Goal: Task Accomplishment & Management: Use online tool/utility

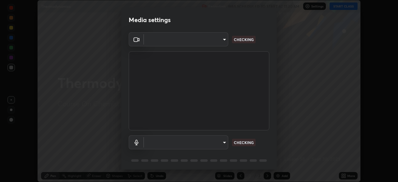
scroll to position [22, 0]
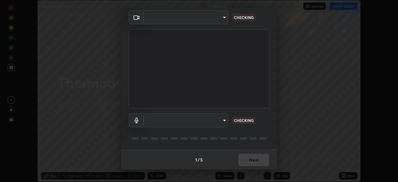
type input "ca2178d49a5cb12192a3fb46c4f9e24c845582a8c54499e9c28839f421edfd75"
click at [188, 124] on body "Erase all Thermodynamics Recording WAS SCHEDULED TO START AT 11:30 AM Settings …" at bounding box center [199, 91] width 398 height 182
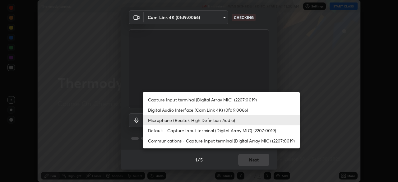
click at [179, 113] on li "Digital Audio Interface (Cam Link 4K) (0fd9:0066)" at bounding box center [221, 110] width 157 height 10
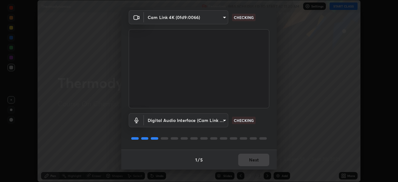
click at [173, 126] on body "Erase all Thermodynamics Recording WAS SCHEDULED TO START AT 11:30 AM Settings …" at bounding box center [199, 91] width 398 height 182
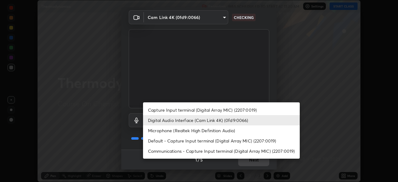
click at [175, 131] on li "Microphone (Realtek High Definition Audio)" at bounding box center [221, 130] width 157 height 10
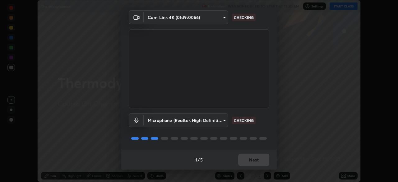
click at [178, 124] on body "Erase all Thermodynamics Recording WAS SCHEDULED TO START AT 11:30 AM Settings …" at bounding box center [199, 91] width 398 height 182
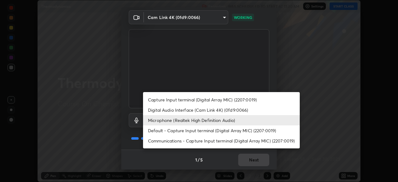
click at [173, 136] on li "Communications - Capture Input terminal (Digital Array MIC) (2207:0019)" at bounding box center [221, 141] width 157 height 10
type input "communications"
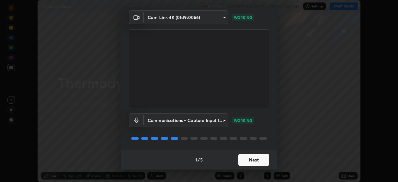
click at [256, 160] on button "Next" at bounding box center [253, 160] width 31 height 12
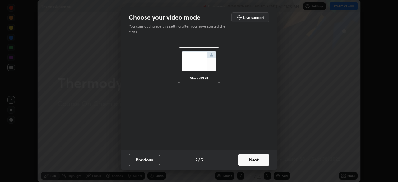
click at [257, 159] on button "Next" at bounding box center [253, 160] width 31 height 12
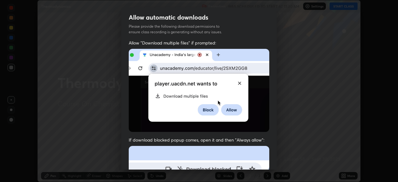
click at [268, 162] on div "Allow "Download multiple files" if prompted: If download blocked popup comes, o…" at bounding box center [199, 171] width 156 height 262
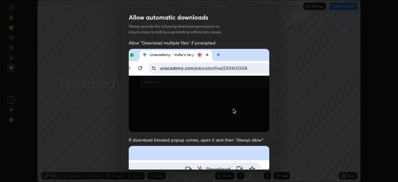
click at [275, 157] on div "Allow "Download multiple files" if prompted: If download blocked popup comes, o…" at bounding box center [199, 171] width 156 height 262
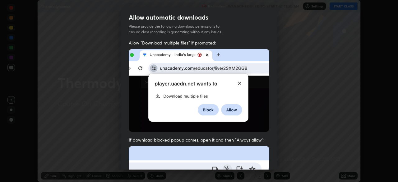
click at [279, 159] on div "Allow automatic downloads Please provide the following download permissions to …" at bounding box center [199, 91] width 398 height 182
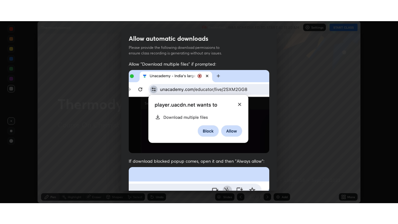
scroll to position [149, 0]
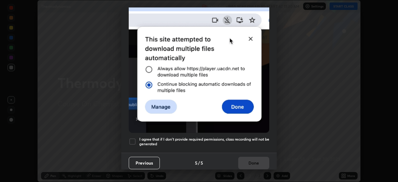
click at [135, 138] on div at bounding box center [132, 141] width 7 height 7
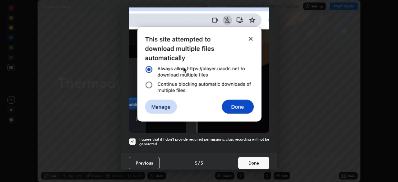
click at [252, 162] on button "Done" at bounding box center [253, 163] width 31 height 12
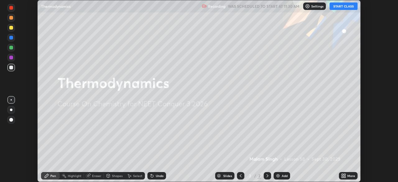
click at [345, 7] on button "START CLASS" at bounding box center [344, 5] width 28 height 7
click at [343, 177] on icon at bounding box center [343, 177] width 2 height 2
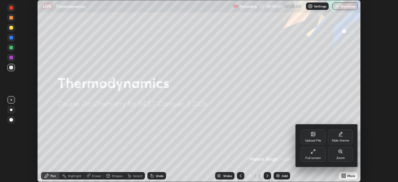
click at [320, 158] on div "Full screen" at bounding box center [314, 158] width 16 height 3
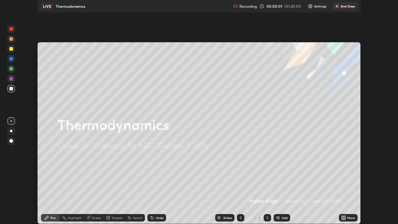
scroll to position [224, 398]
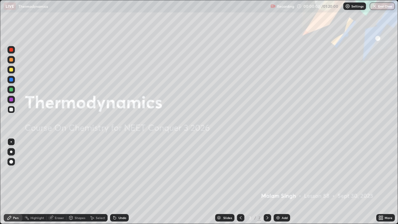
click at [279, 182] on img at bounding box center [278, 217] width 5 height 5
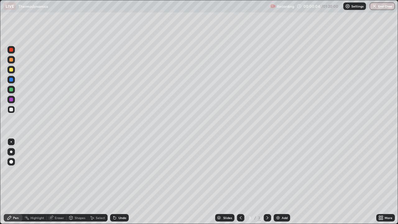
click at [11, 152] on div at bounding box center [11, 152] width 2 height 2
click at [12, 58] on div at bounding box center [10, 59] width 7 height 7
click at [9, 111] on div at bounding box center [10, 109] width 7 height 7
click at [10, 91] on div at bounding box center [11, 90] width 4 height 4
click at [11, 70] on div at bounding box center [11, 70] width 4 height 4
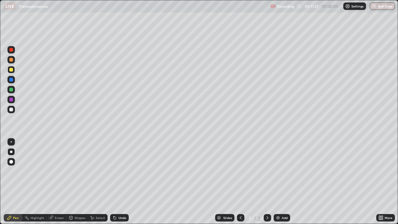
click at [280, 182] on div "Add" at bounding box center [282, 217] width 16 height 7
click at [11, 60] on div at bounding box center [11, 60] width 4 height 4
click at [10, 110] on div at bounding box center [11, 110] width 4 height 4
click at [10, 73] on div at bounding box center [10, 69] width 7 height 7
click at [76, 182] on div "Shapes" at bounding box center [80, 217] width 11 height 3
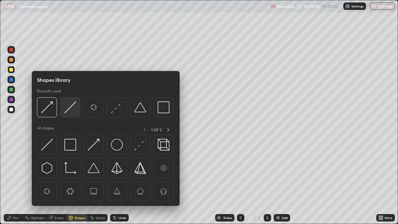
click at [66, 110] on img at bounding box center [70, 107] width 12 height 12
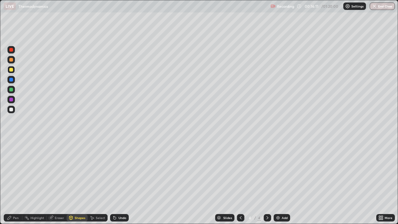
click at [20, 182] on div "Pen" at bounding box center [13, 217] width 19 height 7
click at [12, 113] on div at bounding box center [10, 109] width 7 height 7
click at [9, 61] on div at bounding box center [10, 59] width 7 height 7
click at [62, 182] on div "Eraser" at bounding box center [59, 217] width 9 height 3
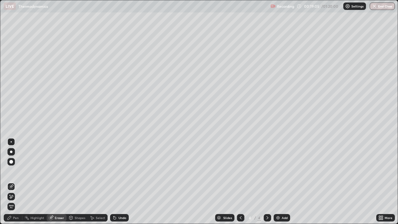
click at [16, 182] on div "Pen" at bounding box center [16, 217] width 6 height 3
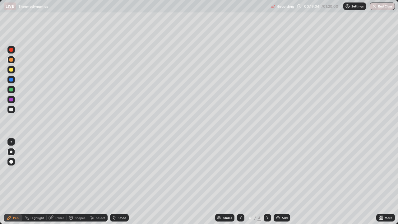
click at [12, 110] on div at bounding box center [11, 110] width 4 height 4
click at [277, 182] on img at bounding box center [278, 217] width 5 height 5
click at [9, 59] on div at bounding box center [11, 60] width 4 height 4
click at [11, 113] on div at bounding box center [10, 109] width 7 height 7
click at [53, 182] on icon at bounding box center [51, 217] width 5 height 5
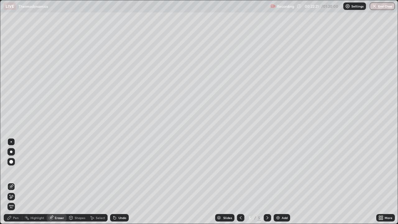
click at [14, 182] on div "Pen" at bounding box center [16, 217] width 6 height 3
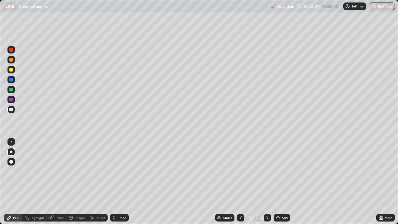
click at [57, 182] on div "Eraser" at bounding box center [59, 217] width 9 height 3
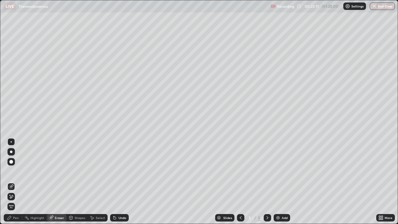
click at [18, 182] on div "Pen" at bounding box center [13, 217] width 19 height 7
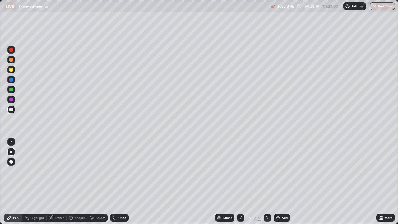
click at [10, 72] on div at bounding box center [10, 69] width 7 height 7
click at [278, 182] on div "Add" at bounding box center [282, 217] width 16 height 7
click at [12, 60] on div at bounding box center [11, 60] width 4 height 4
click at [10, 69] on div at bounding box center [11, 70] width 4 height 4
click at [56, 182] on div "Eraser" at bounding box center [59, 217] width 9 height 3
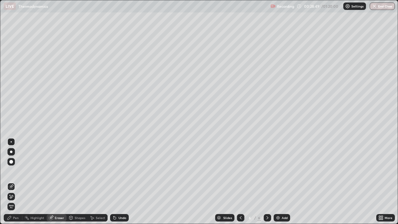
click at [17, 182] on div "Pen" at bounding box center [13, 217] width 19 height 7
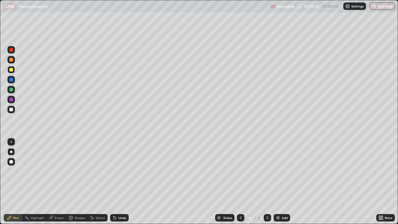
click at [10, 89] on div at bounding box center [11, 90] width 4 height 4
click at [12, 113] on div at bounding box center [10, 109] width 7 height 7
click at [11, 73] on div at bounding box center [10, 69] width 7 height 7
click at [12, 110] on div at bounding box center [11, 110] width 4 height 4
click at [12, 62] on div at bounding box center [10, 59] width 7 height 7
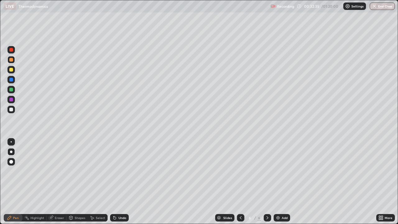
click at [279, 182] on img at bounding box center [278, 217] width 5 height 5
click at [237, 182] on div at bounding box center [240, 218] width 7 height 12
click at [264, 182] on div at bounding box center [267, 218] width 7 height 12
click at [11, 112] on div at bounding box center [10, 109] width 7 height 7
click at [10, 88] on div at bounding box center [11, 90] width 4 height 4
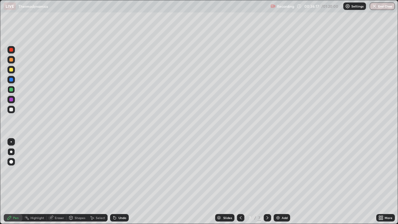
click at [12, 99] on div at bounding box center [11, 100] width 4 height 4
click at [277, 182] on img at bounding box center [278, 217] width 5 height 5
click at [11, 58] on div at bounding box center [11, 60] width 4 height 4
click at [13, 109] on div at bounding box center [10, 109] width 7 height 7
click at [11, 90] on div at bounding box center [11, 90] width 4 height 4
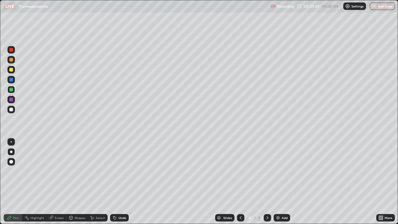
click at [11, 73] on div at bounding box center [10, 69] width 7 height 7
click at [278, 182] on img at bounding box center [278, 217] width 5 height 5
click at [10, 58] on div at bounding box center [11, 60] width 4 height 4
click at [10, 110] on div at bounding box center [11, 110] width 4 height 4
click at [10, 63] on div at bounding box center [10, 59] width 7 height 7
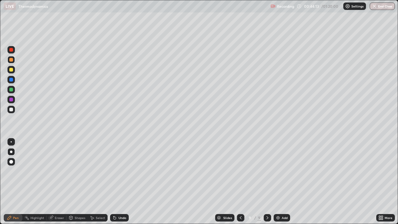
click at [11, 69] on div at bounding box center [11, 70] width 4 height 4
click at [280, 182] on div "Add" at bounding box center [282, 217] width 16 height 7
click at [11, 110] on div at bounding box center [11, 110] width 4 height 4
click at [59, 182] on div "Eraser" at bounding box center [57, 217] width 20 height 7
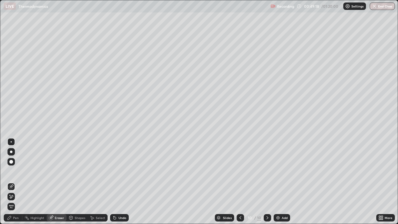
click at [17, 182] on div "Pen" at bounding box center [16, 217] width 6 height 3
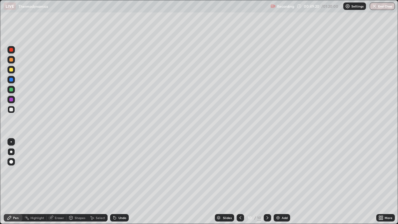
click at [12, 86] on div at bounding box center [10, 89] width 7 height 7
click at [96, 182] on div "Select" at bounding box center [100, 217] width 9 height 3
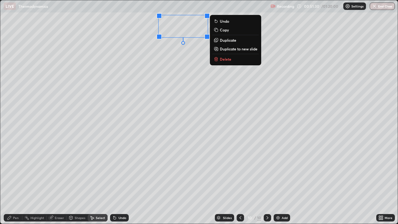
click at [221, 60] on p "Delete" at bounding box center [226, 59] width 12 height 5
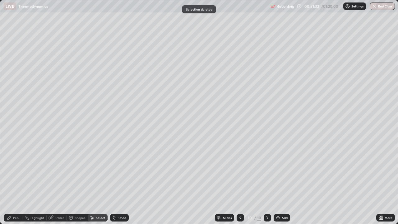
click at [14, 182] on div "Pen" at bounding box center [16, 217] width 6 height 3
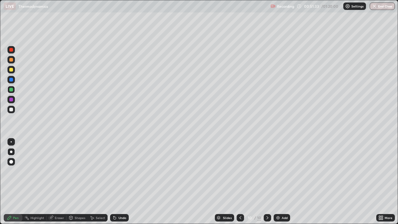
click at [11, 59] on div at bounding box center [11, 60] width 4 height 4
click at [12, 72] on div at bounding box center [10, 69] width 7 height 7
click at [10, 109] on div at bounding box center [11, 110] width 4 height 4
click at [9, 71] on div at bounding box center [10, 69] width 7 height 7
click at [9, 108] on div at bounding box center [10, 109] width 7 height 7
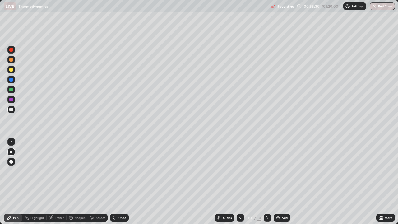
click at [12, 57] on div at bounding box center [10, 59] width 7 height 7
click at [239, 182] on icon at bounding box center [240, 217] width 5 height 5
click at [240, 182] on div at bounding box center [240, 218] width 7 height 12
click at [240, 182] on icon at bounding box center [240, 217] width 5 height 5
click at [240, 182] on div at bounding box center [240, 218] width 7 height 12
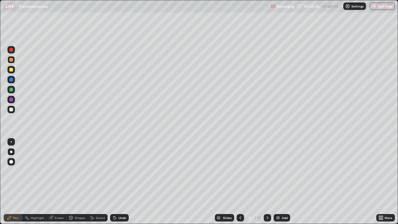
click at [265, 182] on div at bounding box center [267, 217] width 7 height 7
click at [268, 182] on icon at bounding box center [267, 217] width 5 height 5
click at [270, 182] on div at bounding box center [267, 217] width 7 height 7
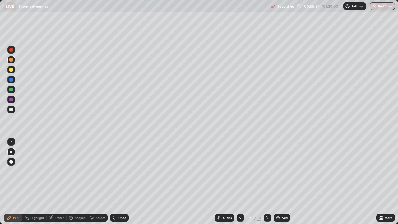
click at [270, 182] on div at bounding box center [267, 217] width 7 height 7
click at [279, 182] on img at bounding box center [278, 217] width 5 height 5
click at [11, 70] on div at bounding box center [11, 70] width 4 height 4
click at [10, 111] on div at bounding box center [11, 110] width 4 height 4
click at [96, 182] on div "Select" at bounding box center [98, 217] width 20 height 7
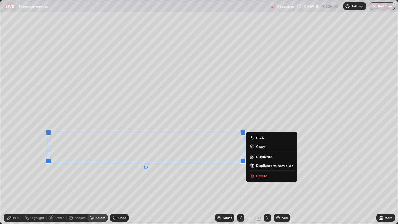
click at [13, 182] on div "Pen" at bounding box center [16, 217] width 6 height 3
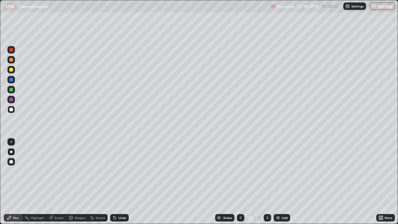
click at [11, 72] on div at bounding box center [10, 69] width 7 height 7
click at [12, 90] on div at bounding box center [11, 90] width 4 height 4
click at [13, 112] on div at bounding box center [10, 109] width 7 height 7
click at [282, 182] on div "Add" at bounding box center [285, 217] width 6 height 3
click at [12, 71] on div at bounding box center [11, 70] width 4 height 4
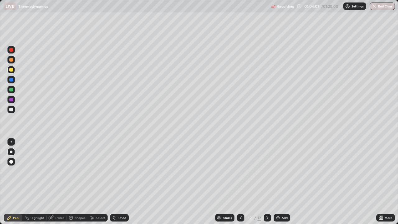
click at [10, 91] on div at bounding box center [11, 90] width 4 height 4
click at [117, 182] on div "Undo" at bounding box center [119, 217] width 19 height 7
click at [120, 182] on div "Undo" at bounding box center [119, 217] width 19 height 7
click at [117, 182] on div "Undo" at bounding box center [119, 217] width 19 height 7
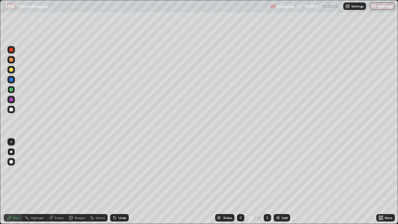
click at [120, 182] on div "Undo" at bounding box center [119, 217] width 19 height 7
click at [13, 108] on div at bounding box center [11, 110] width 4 height 4
click at [56, 182] on div "Eraser" at bounding box center [59, 217] width 9 height 3
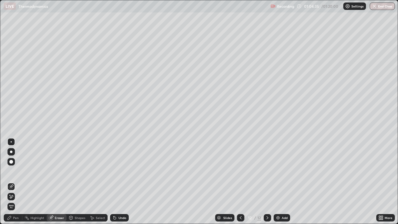
click at [18, 182] on div "Pen" at bounding box center [13, 217] width 19 height 7
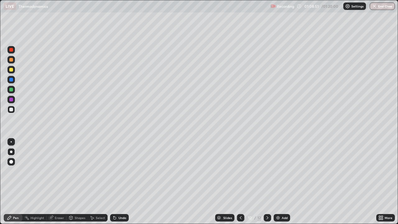
click at [13, 60] on div at bounding box center [11, 60] width 4 height 4
click at [278, 182] on img at bounding box center [278, 217] width 5 height 5
click at [10, 70] on div at bounding box center [11, 70] width 4 height 4
click at [12, 62] on div at bounding box center [10, 59] width 7 height 7
click at [375, 9] on button "End Class" at bounding box center [382, 5] width 25 height 7
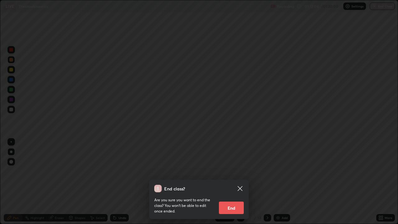
click at [235, 182] on button "End" at bounding box center [231, 208] width 25 height 12
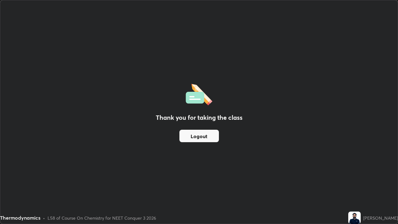
click at [197, 135] on button "Logout" at bounding box center [200, 136] width 40 height 12
click at [200, 134] on button "Logout" at bounding box center [200, 136] width 40 height 12
